Goal: Find specific page/section: Find specific page/section

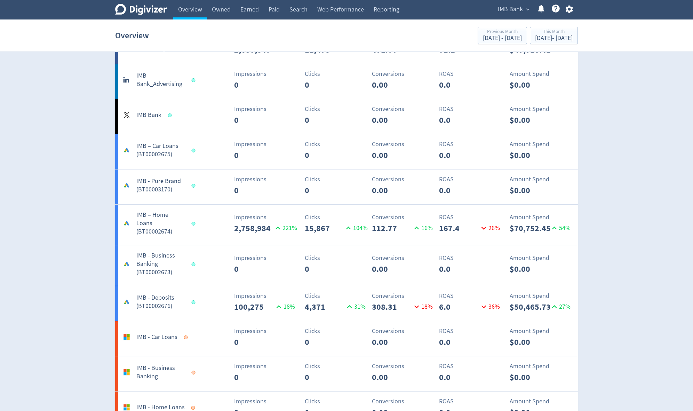
click at [506, 10] on span "IMB Bank" at bounding box center [510, 9] width 25 height 11
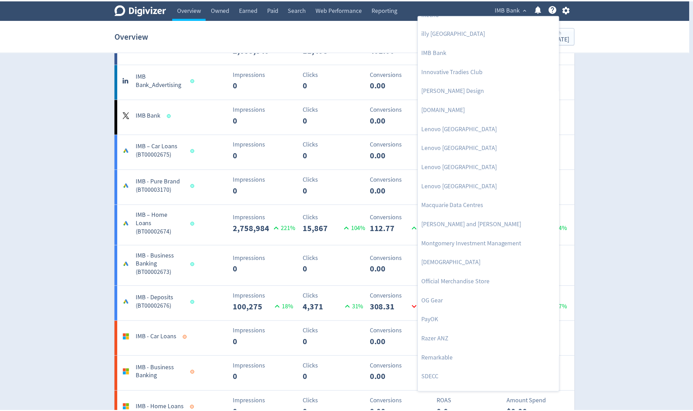
scroll to position [557, 0]
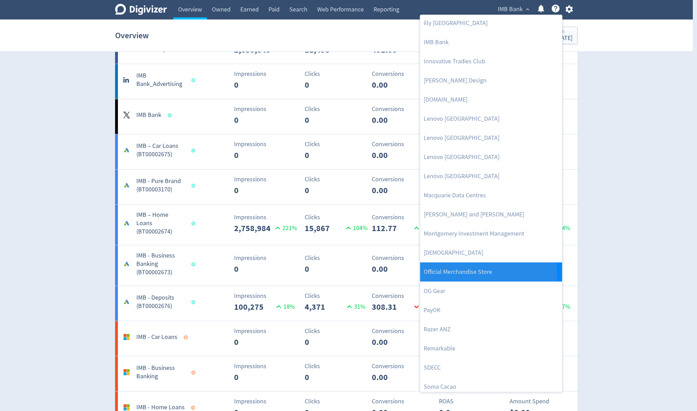
click at [488, 273] on link "Official Merchandise Store" at bounding box center [491, 271] width 142 height 19
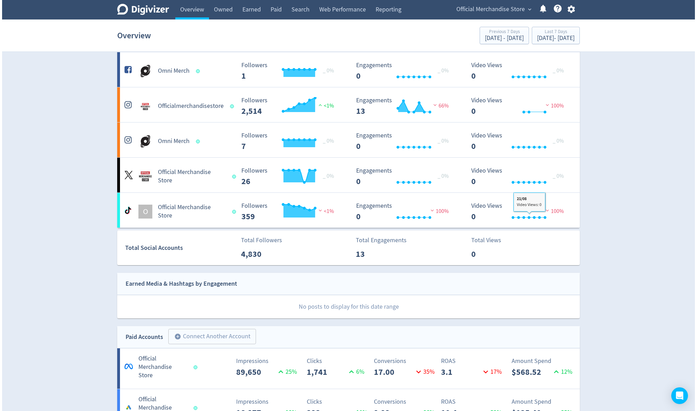
scroll to position [0, 0]
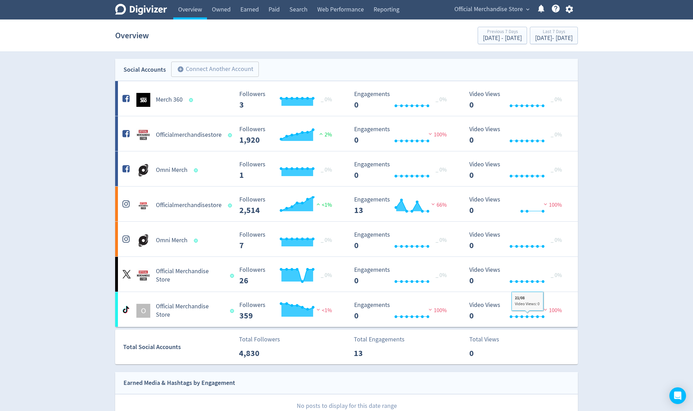
click at [510, 10] on span "Official Merchandise Store" at bounding box center [488, 9] width 69 height 11
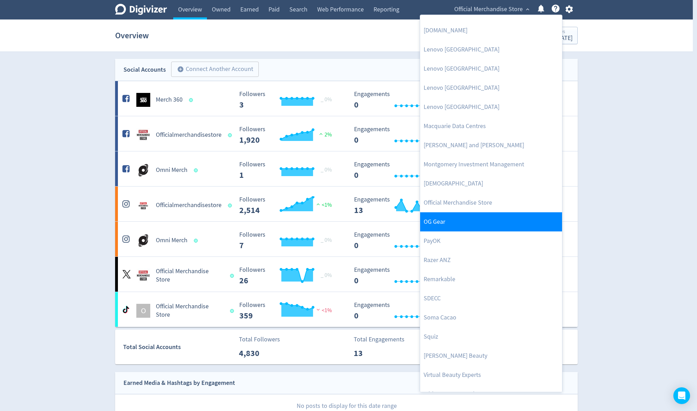
scroll to position [637, 0]
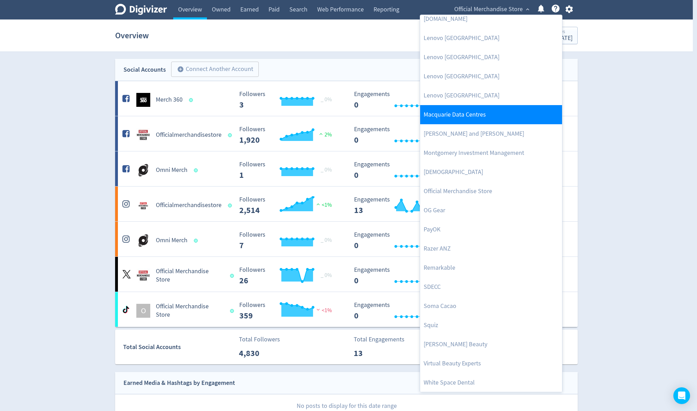
click at [464, 108] on link "Macquarie Data Centres" at bounding box center [491, 114] width 142 height 19
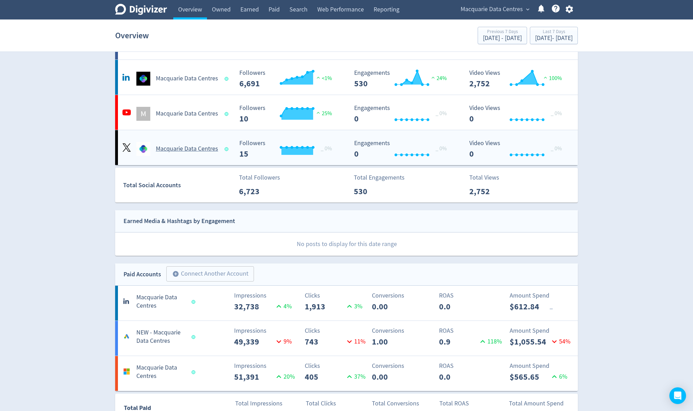
scroll to position [167, 0]
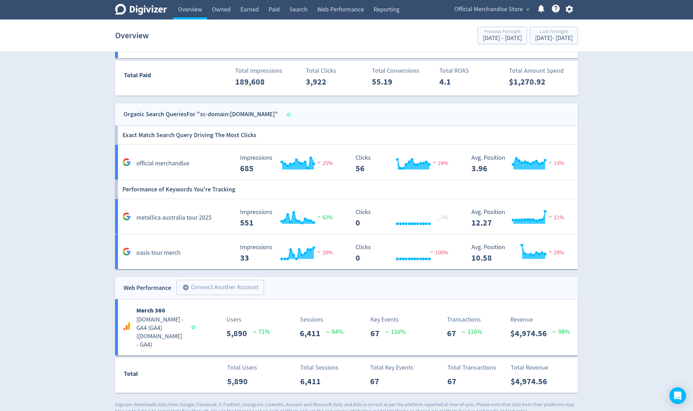
scroll to position [470, 0]
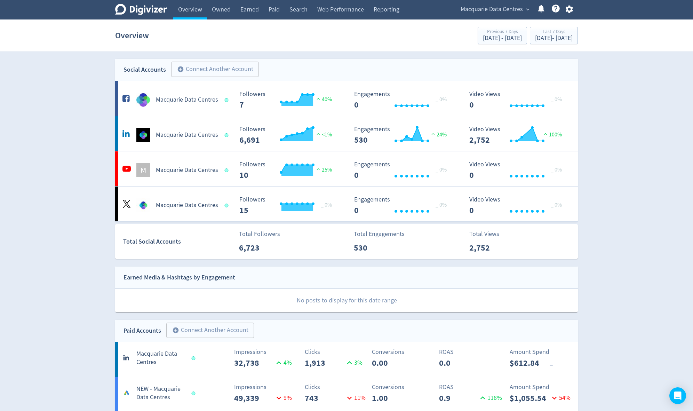
scroll to position [167, 0]
